Goal: Find specific page/section: Find specific page/section

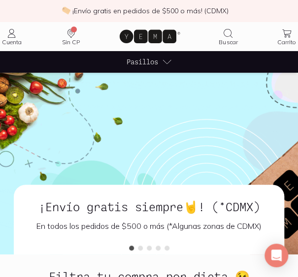
click at [147, 63] on span "Pasillos" at bounding box center [141, 62] width 31 height 10
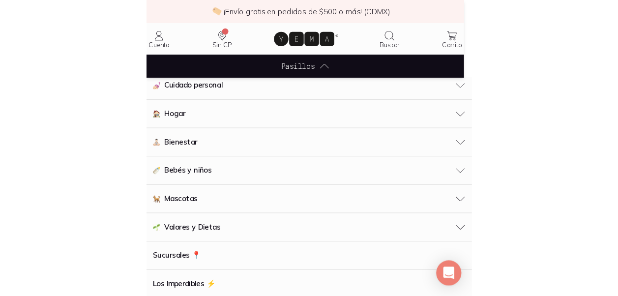
scroll to position [98, 0]
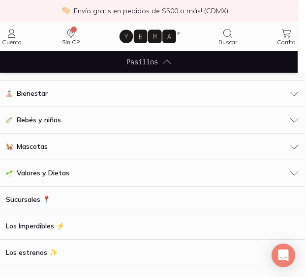
click at [63, 120] on div "Bebés y niños" at bounding box center [152, 120] width 293 height 10
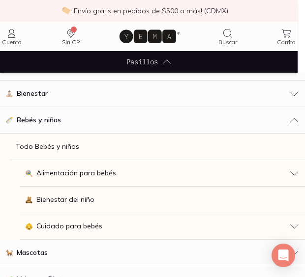
click at [58, 142] on p "Todo Bebés y niños" at bounding box center [47, 147] width 63 height 10
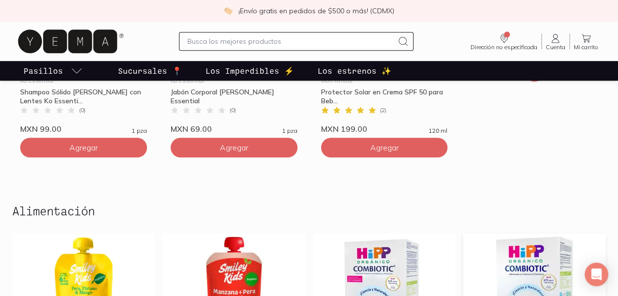
scroll to position [98, 0]
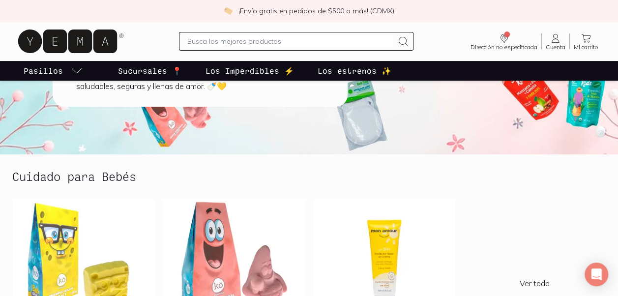
click at [114, 172] on h2 "Cuidado para Bebés" at bounding box center [74, 176] width 124 height 13
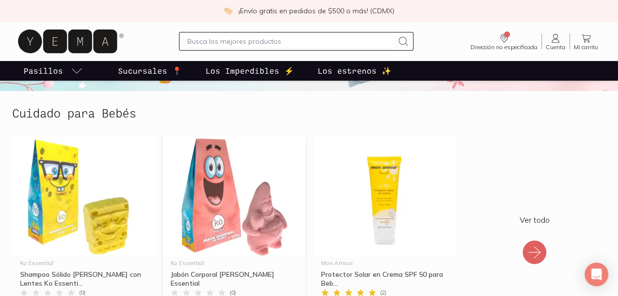
scroll to position [197, 0]
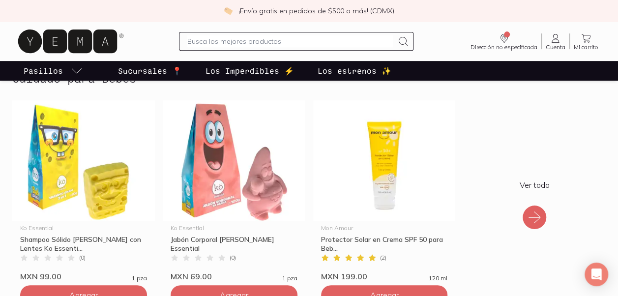
click at [297, 222] on icon at bounding box center [535, 217] width 16 height 16
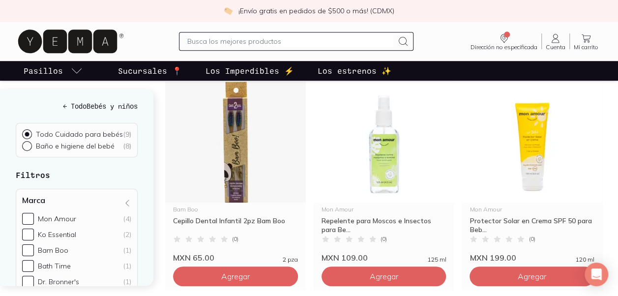
scroll to position [344, 0]
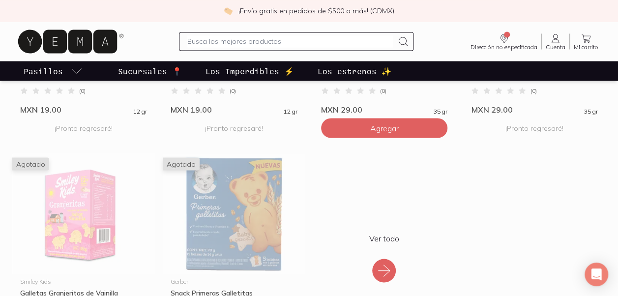
scroll to position [886, 0]
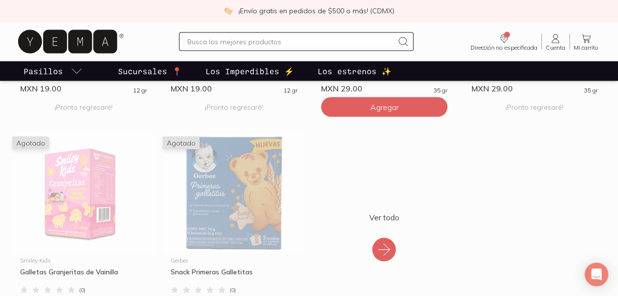
click at [297, 233] on div "Ver todo" at bounding box center [384, 236] width 143 height 209
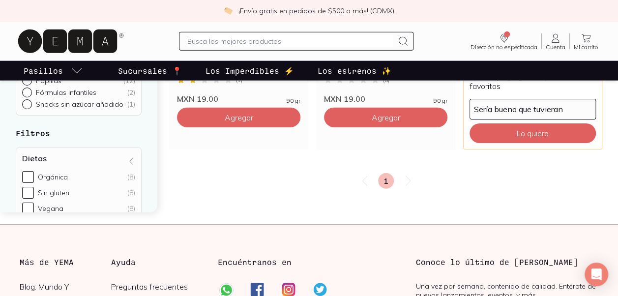
scroll to position [1180, 0]
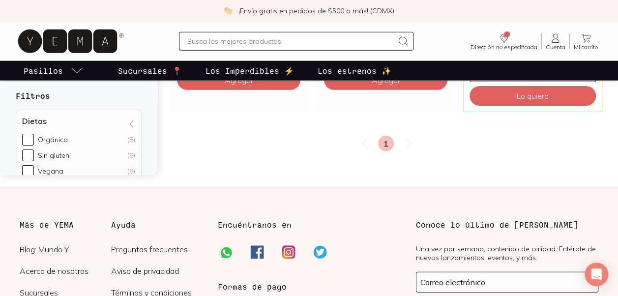
click at [297, 138] on icon at bounding box center [408, 144] width 12 height 12
